Goal: Transaction & Acquisition: Book appointment/travel/reservation

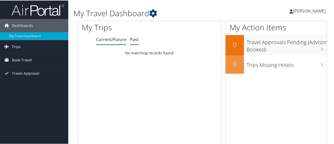
click at [134, 40] on link "Past" at bounding box center [134, 39] width 9 height 6
click at [107, 43] on li "Current/Future" at bounding box center [111, 39] width 30 height 9
click at [22, 59] on span "Book Travel" at bounding box center [22, 59] width 20 height 13
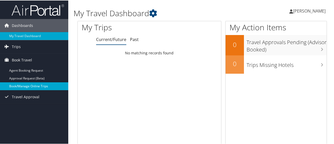
click at [23, 85] on link "Book/Manage Online Trips" at bounding box center [34, 86] width 68 height 8
